Goal: Find specific page/section: Find specific page/section

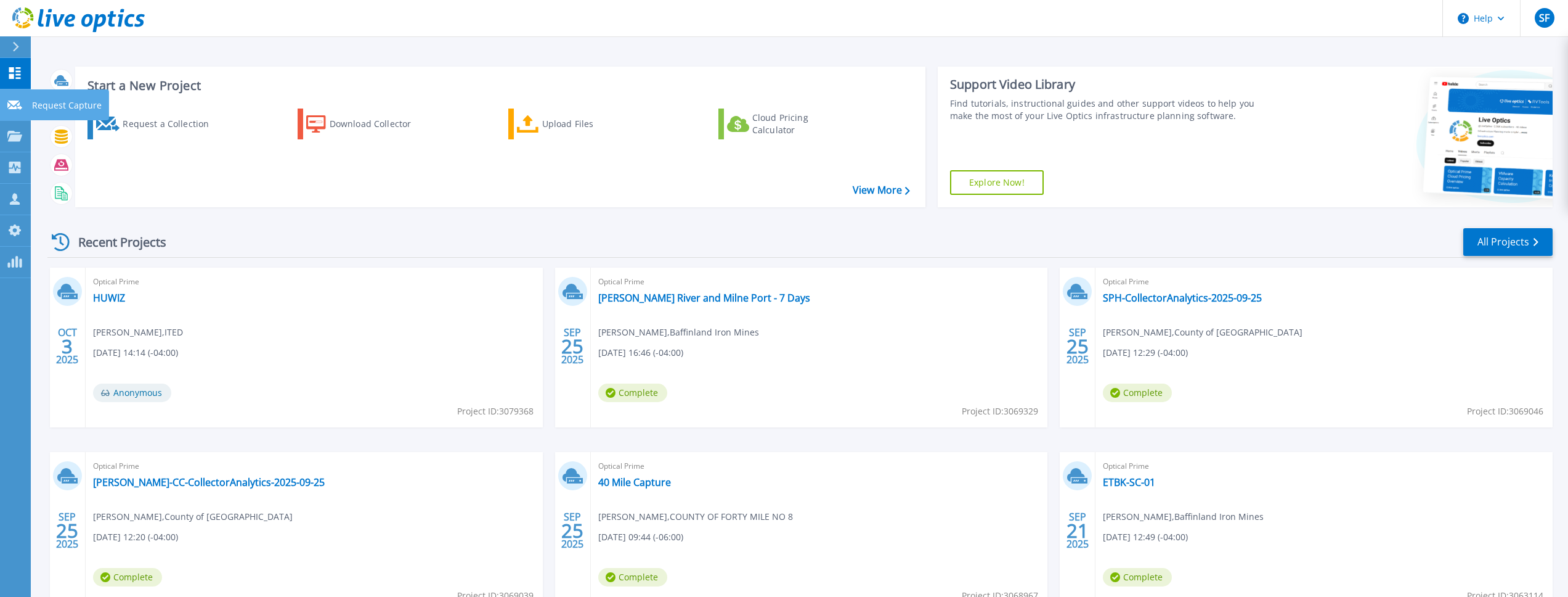
click at [6, 104] on link "Request Capture Request Capture" at bounding box center [16, 105] width 31 height 31
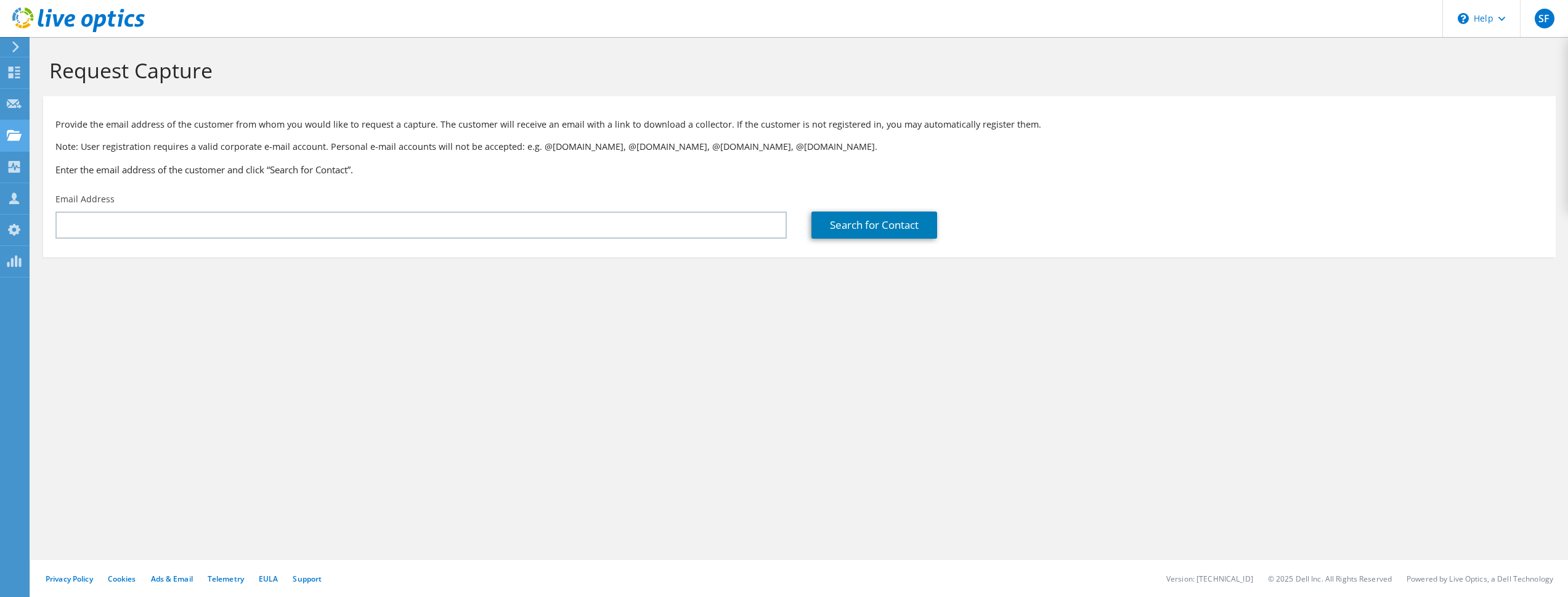
click at [16, 134] on use at bounding box center [14, 135] width 15 height 10
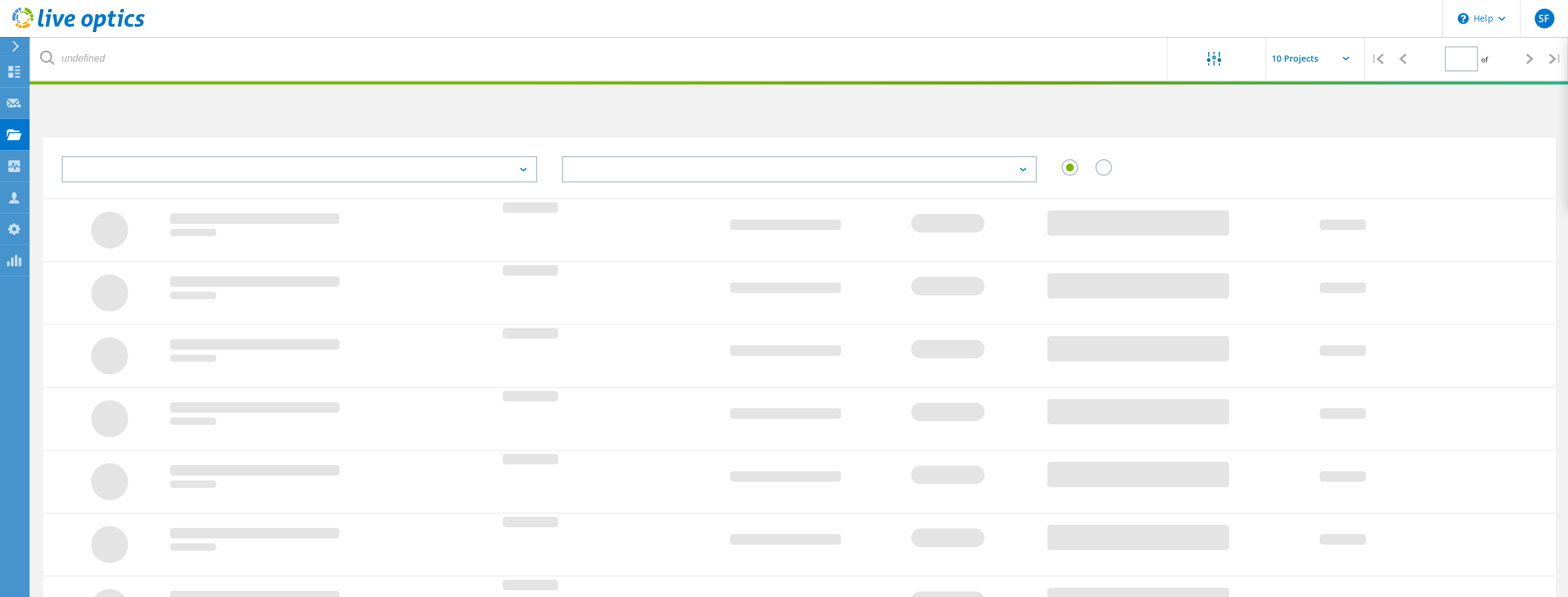
type input "1"
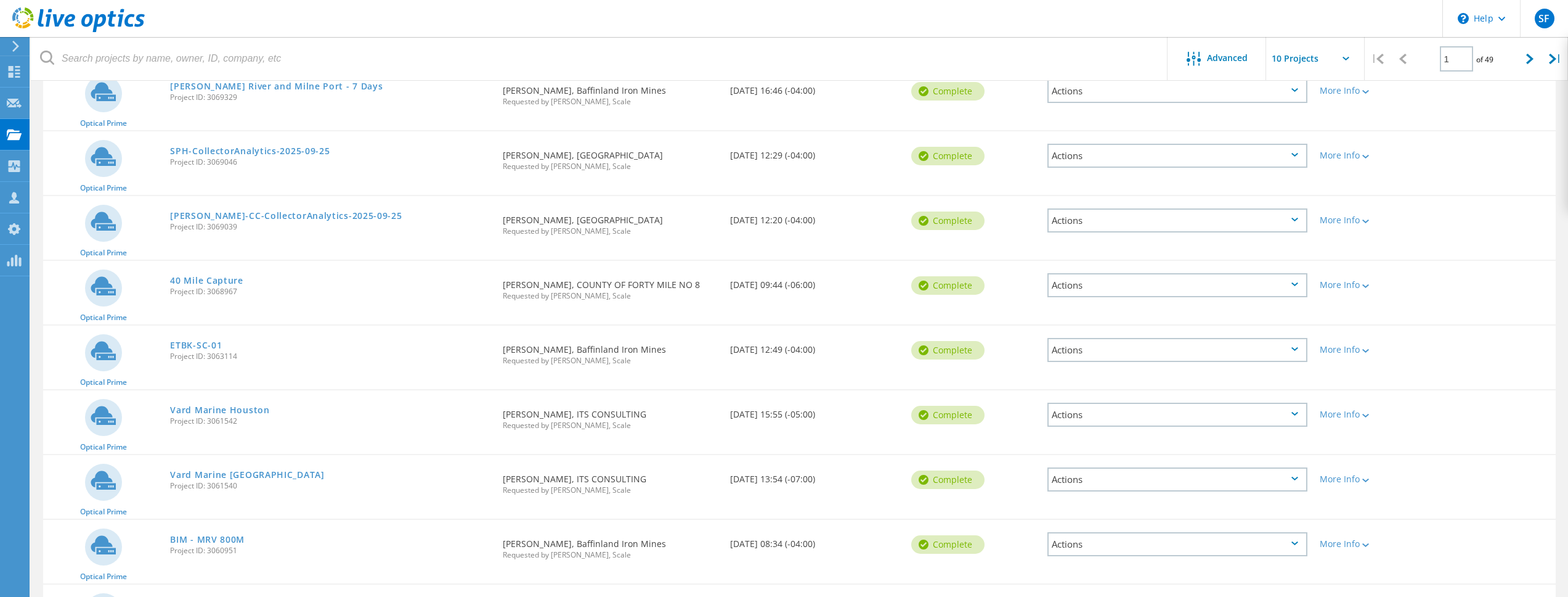
scroll to position [324, 0]
